Goal: Find contact information: Find contact information

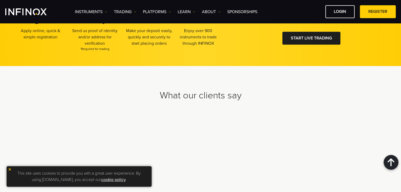
scroll to position [1656, 0]
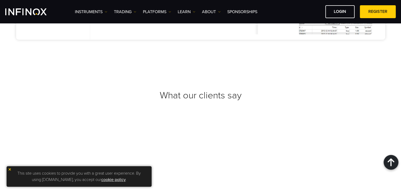
scroll to position [1954, 0]
click at [13, 169] on p "This site uses cookies to provide you with a great user experience. By using in…" at bounding box center [79, 176] width 140 height 15
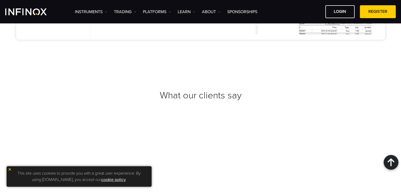
click at [10, 170] on img at bounding box center [10, 170] width 4 height 4
